Goal: Find contact information: Find contact information

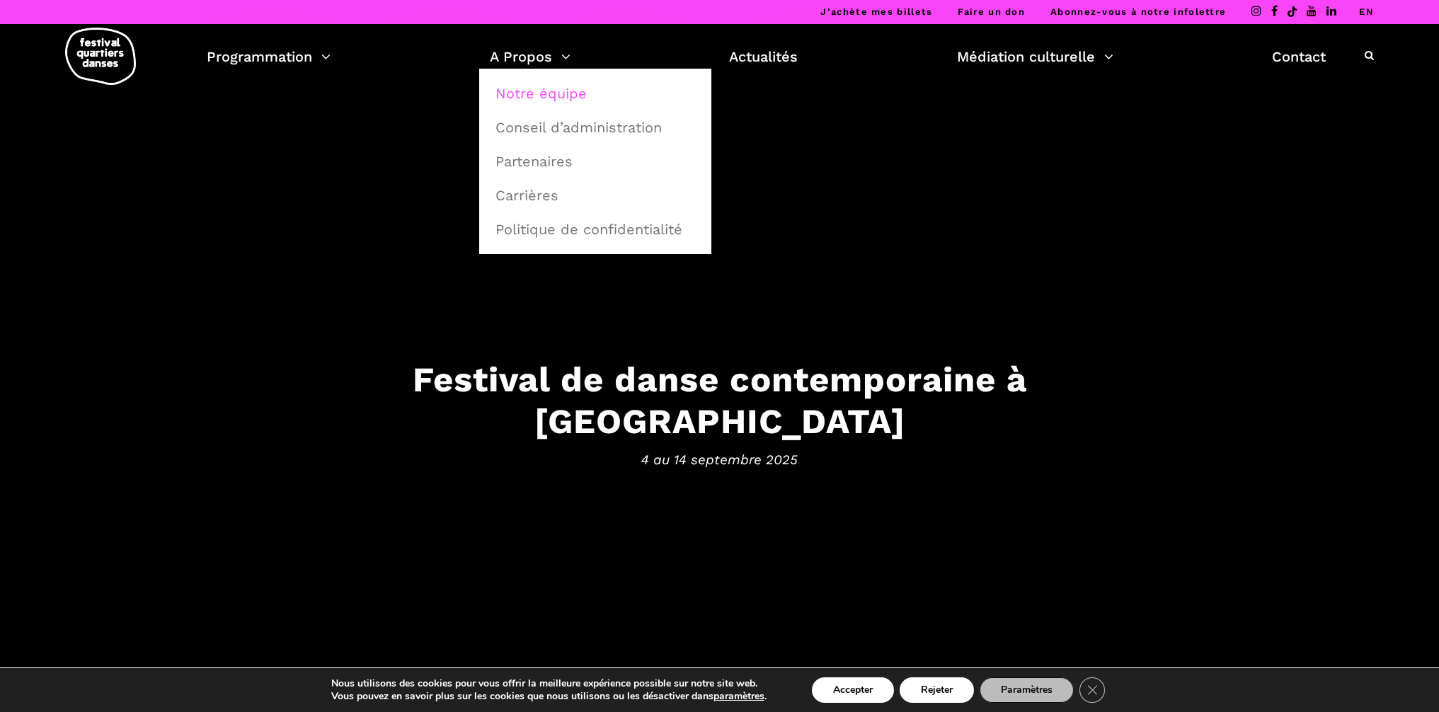
click at [545, 83] on link "Notre équipe" at bounding box center [595, 93] width 217 height 33
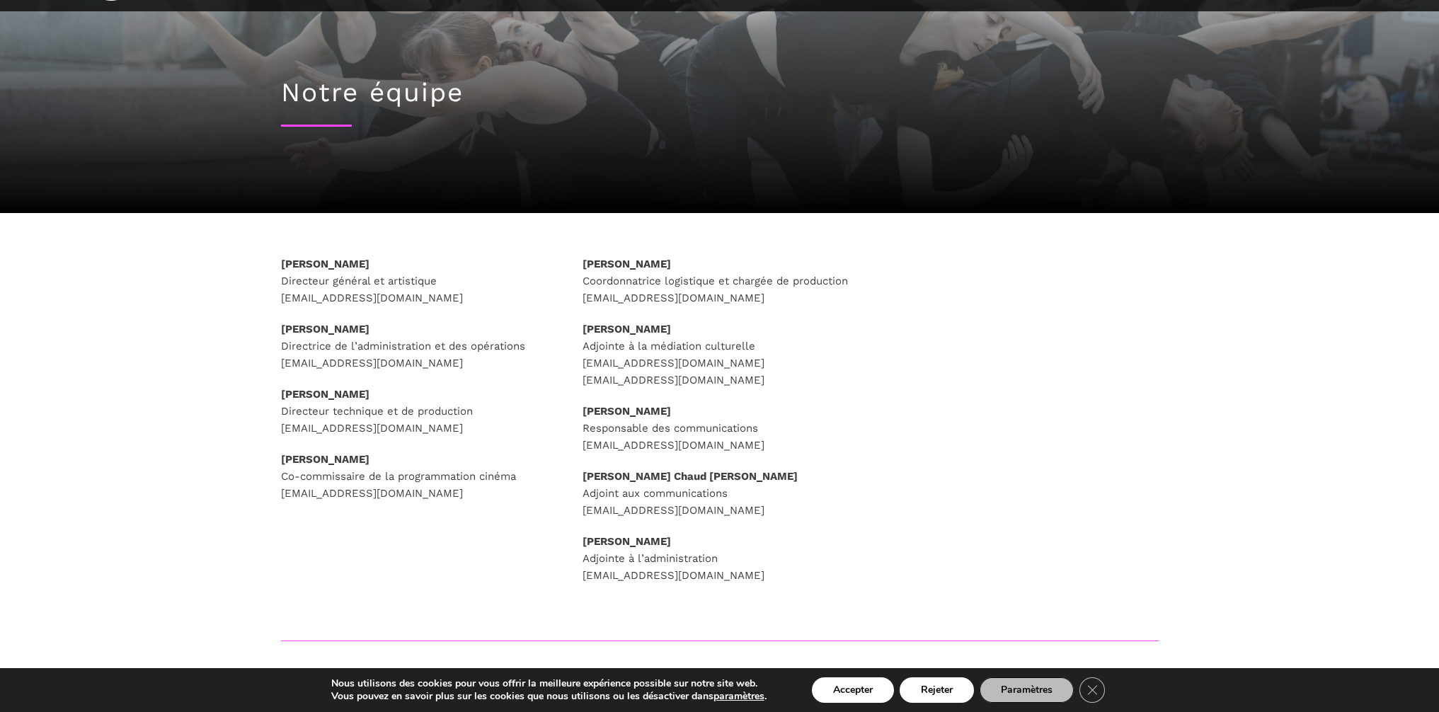
scroll to position [88, 0]
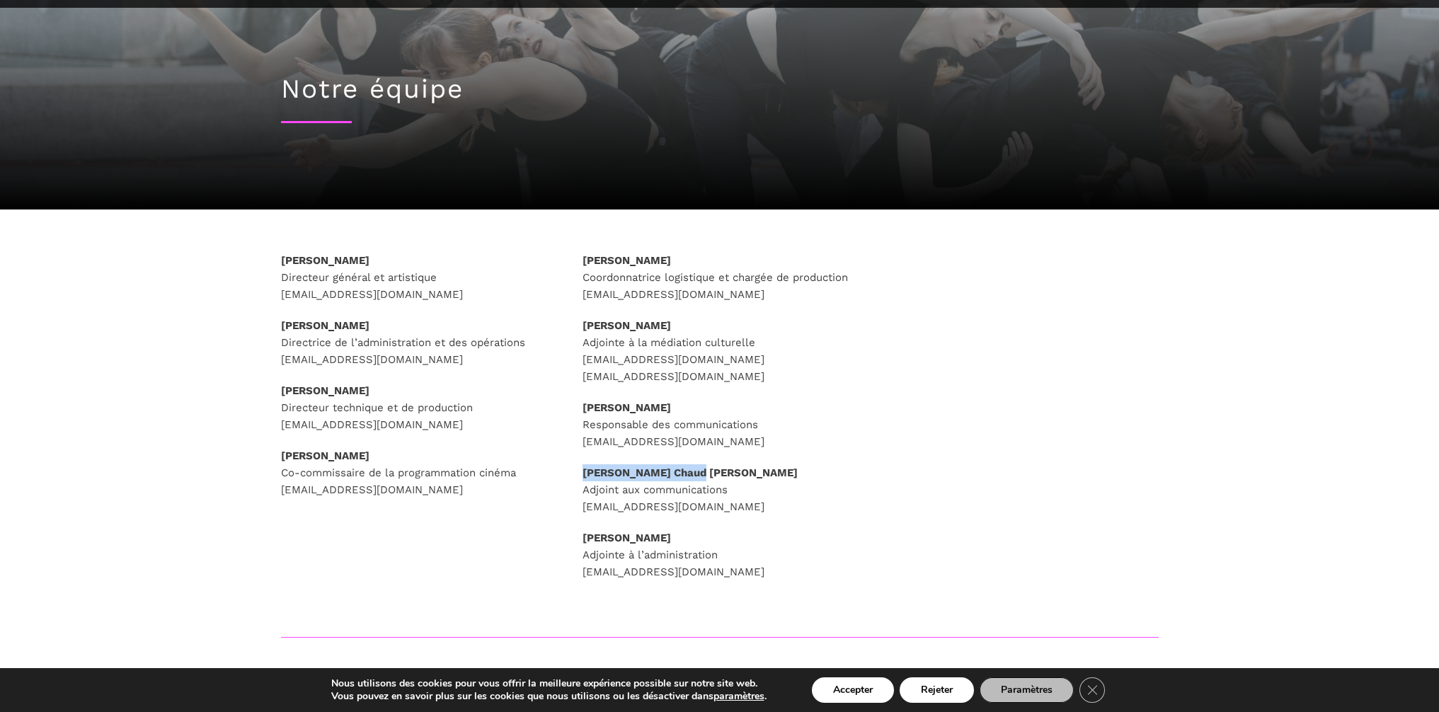
drag, startPoint x: 585, startPoint y: 473, endPoint x: 701, endPoint y: 467, distance: 115.5
click at [701, 467] on div "Caroline Beaudry Coordonnatrice logistique et chargée de production logistiques…" at bounding box center [719, 434] width 302 height 364
copy strong "David Chaud Ullrich"
